Goal: Find specific page/section: Find specific page/section

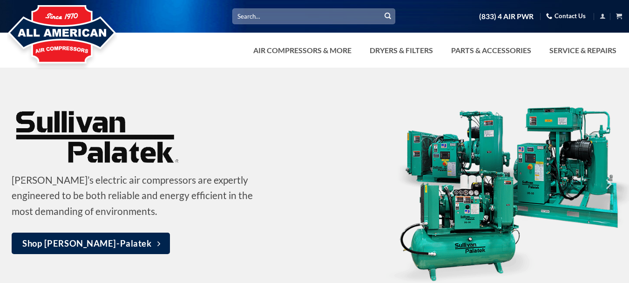
click at [147, 179] on p "Sullivan-Palatek’s electric air compressors are expertly engineered to be both …" at bounding box center [135, 195] width 246 height 47
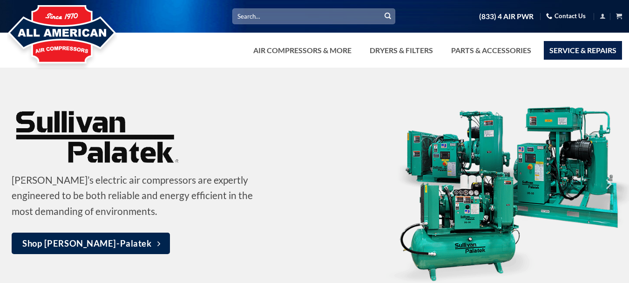
click at [570, 54] on link "Service & Repairs" at bounding box center [583, 50] width 78 height 19
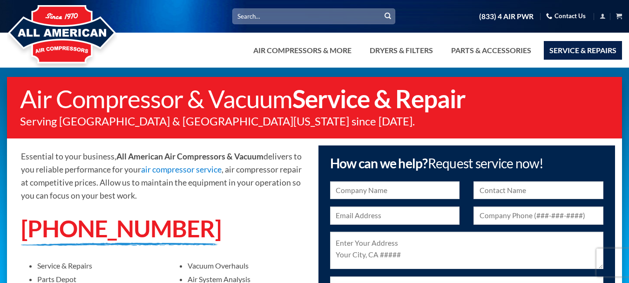
click at [570, 54] on link "Service & Repairs" at bounding box center [583, 50] width 78 height 19
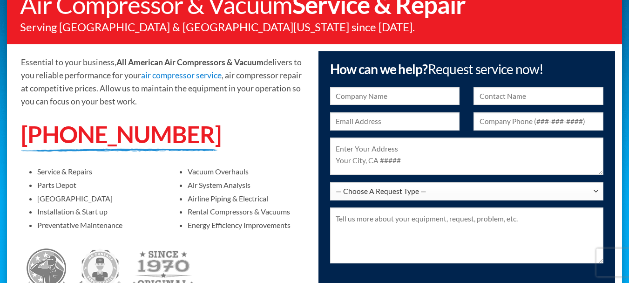
scroll to position [93, 0]
